Goal: Obtain resource: Download file/media

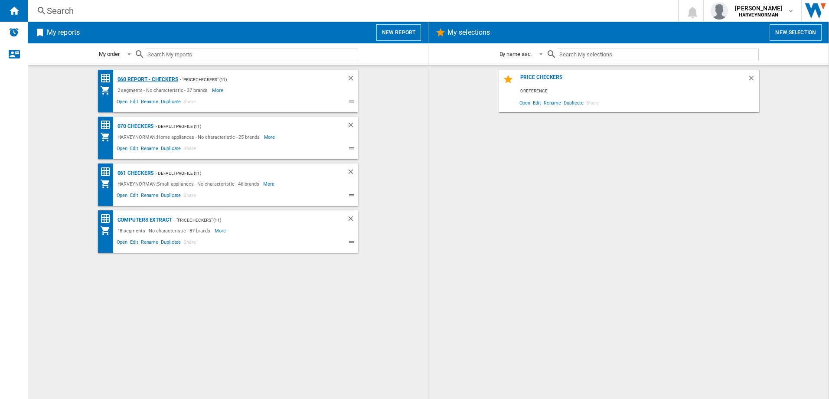
click at [154, 78] on div "060 report - Checkers" at bounding box center [146, 79] width 63 height 11
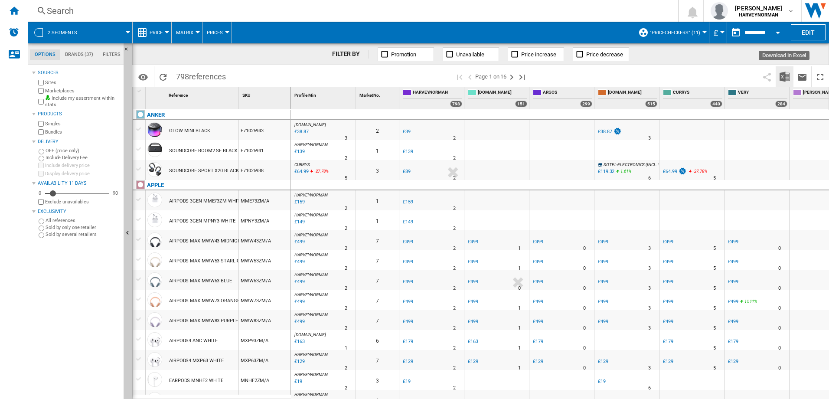
click at [790, 76] on img "Download in Excel" at bounding box center [785, 77] width 10 height 10
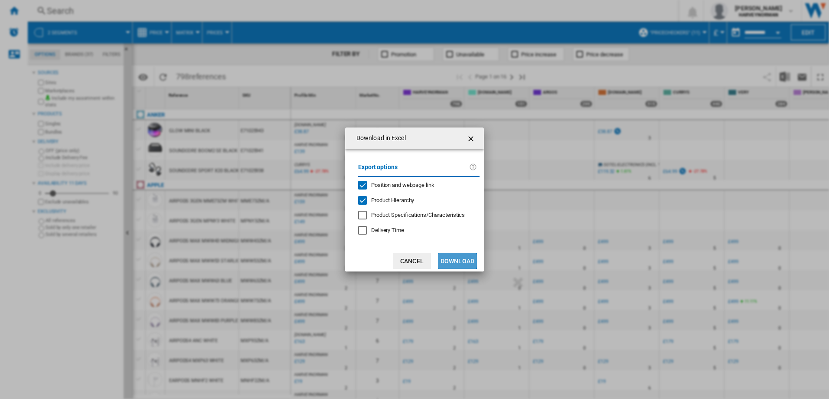
click at [450, 261] on button "Download" at bounding box center [457, 261] width 39 height 16
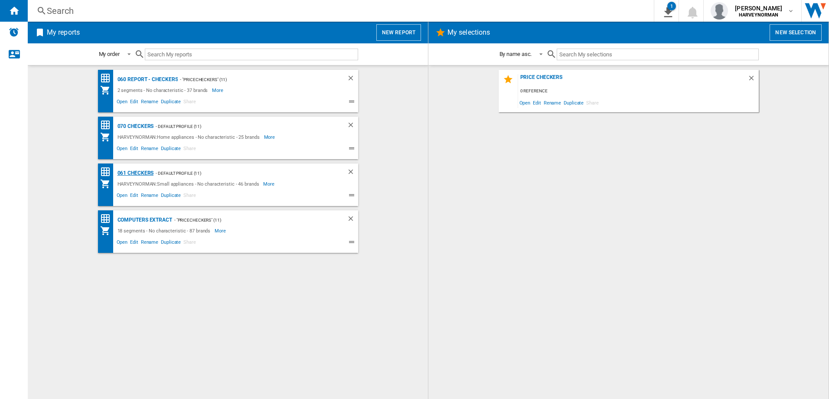
click at [142, 170] on div "061 Checkers" at bounding box center [134, 173] width 39 height 11
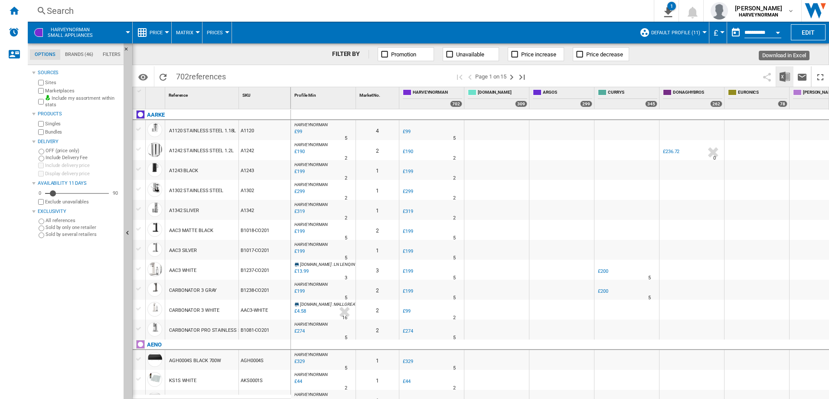
click at [783, 76] on img "Download in Excel" at bounding box center [785, 77] width 10 height 10
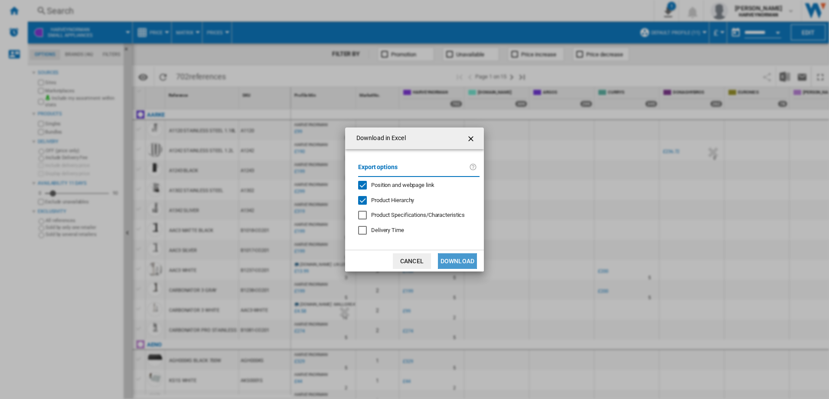
click at [465, 261] on button "Download" at bounding box center [457, 261] width 39 height 16
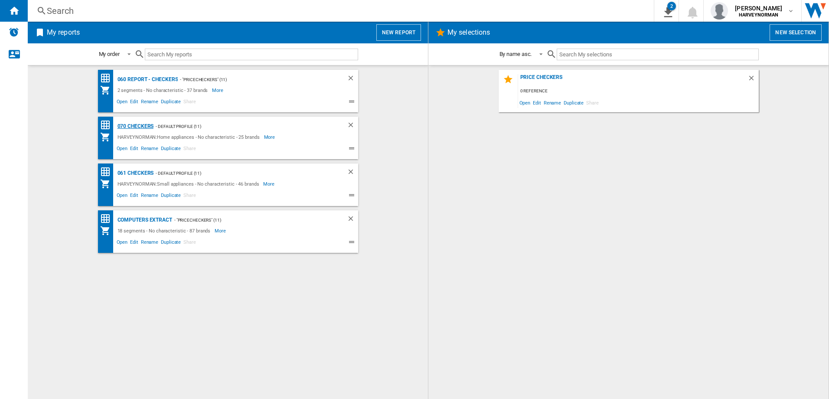
click at [139, 122] on div "070 Checkers" at bounding box center [134, 126] width 39 height 11
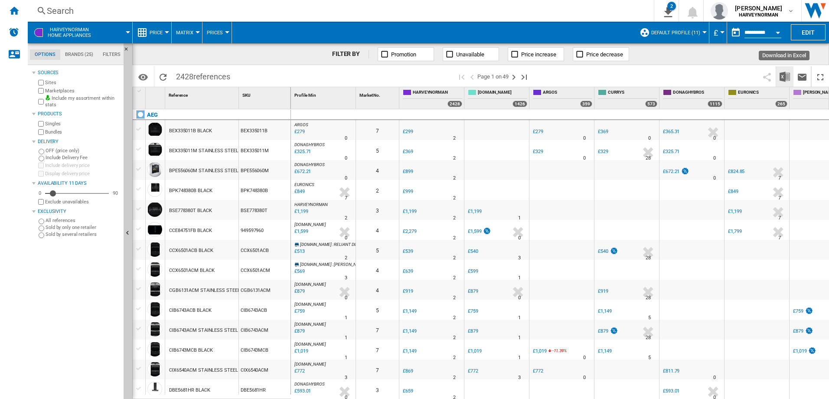
click at [781, 75] on img "Download in Excel" at bounding box center [785, 77] width 10 height 10
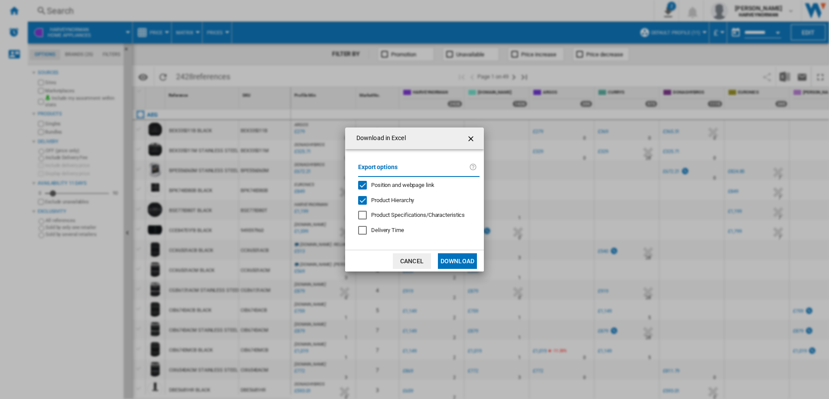
click at [471, 262] on button "Download" at bounding box center [457, 261] width 39 height 16
